Goal: Information Seeking & Learning: Learn about a topic

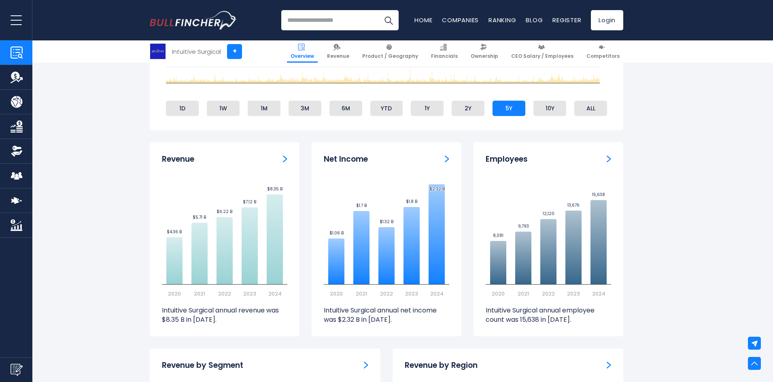
scroll to position [445, 0]
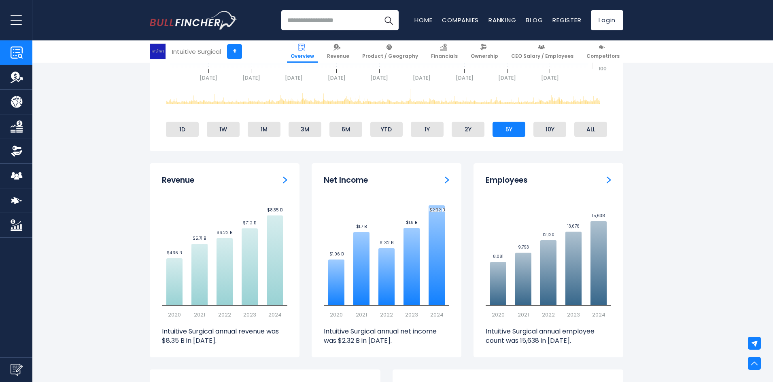
click at [284, 182] on img "Revenue" at bounding box center [285, 179] width 4 height 7
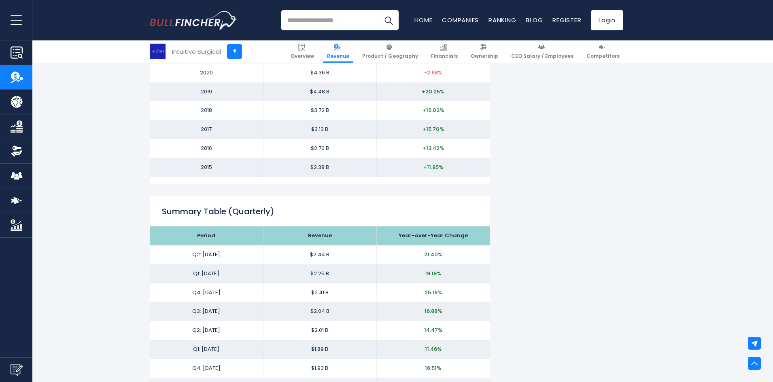
scroll to position [769, 0]
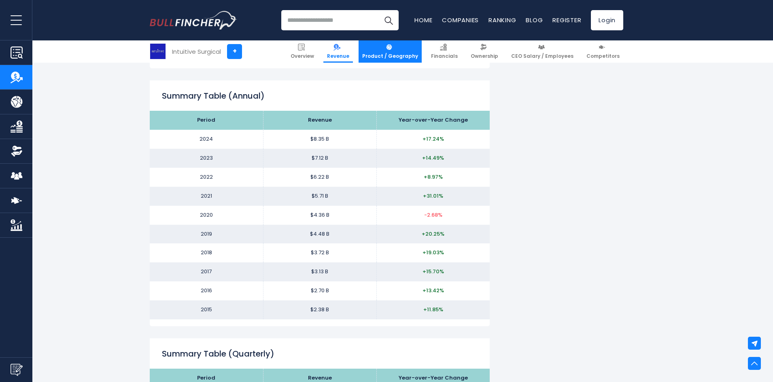
click at [408, 52] on link "Product / Geography" at bounding box center [389, 51] width 63 height 22
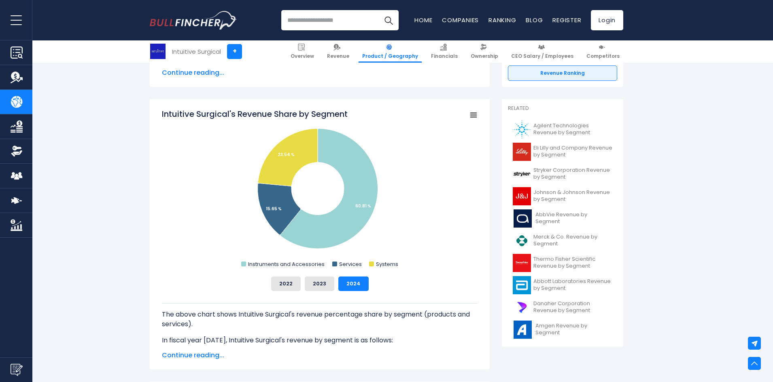
scroll to position [202, 0]
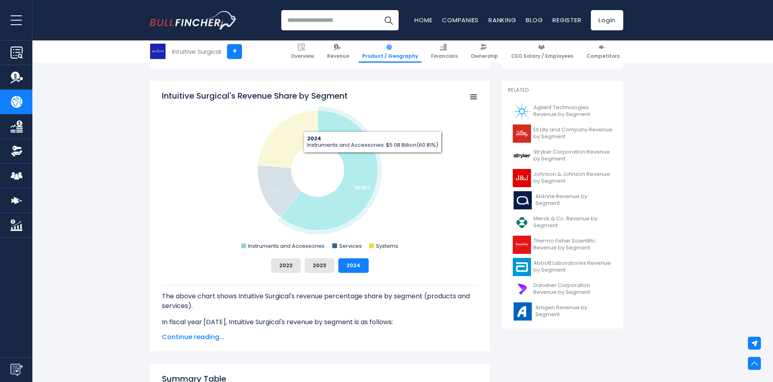
drag, startPoint x: 373, startPoint y: 159, endPoint x: 146, endPoint y: 184, distance: 228.0
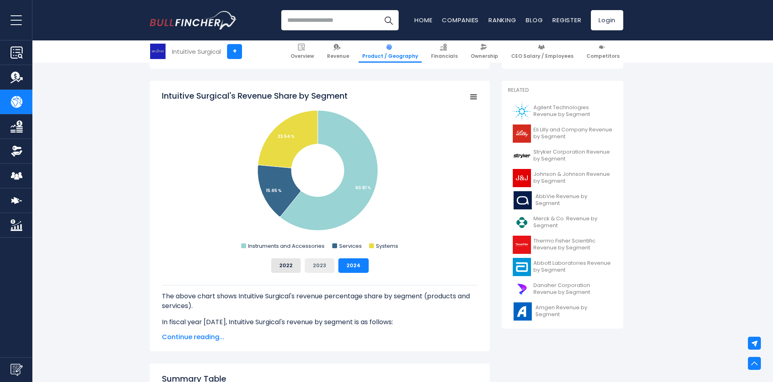
click at [317, 269] on button "2023" at bounding box center [320, 266] width 30 height 15
click at [347, 268] on button "2024" at bounding box center [353, 266] width 30 height 15
click at [317, 265] on button "2023" at bounding box center [320, 266] width 30 height 15
click at [350, 265] on button "2024" at bounding box center [353, 266] width 30 height 15
